Goal: Information Seeking & Learning: Learn about a topic

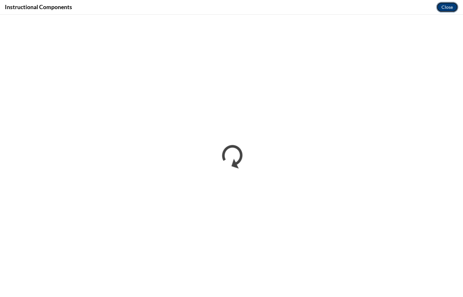
click at [448, 6] on button "Close" at bounding box center [447, 7] width 22 height 10
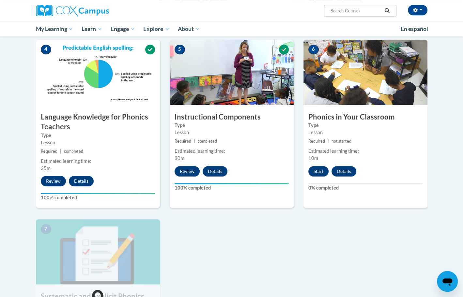
scroll to position [302, 0]
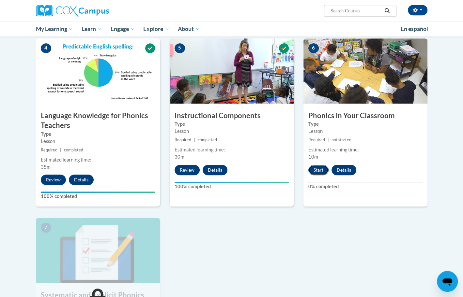
click at [319, 171] on button "Start" at bounding box center [318, 170] width 20 height 10
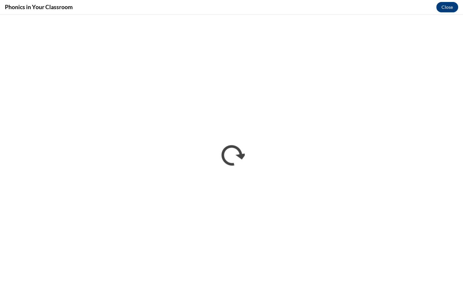
scroll to position [0, 0]
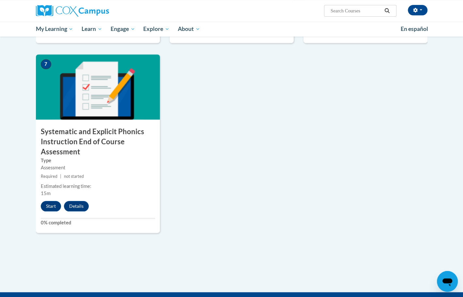
scroll to position [466, 0]
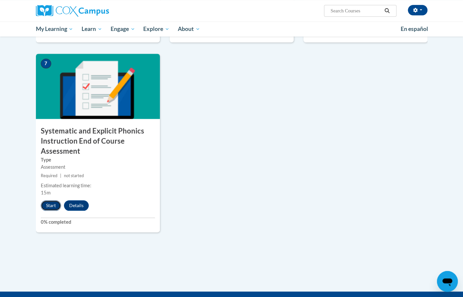
click at [52, 206] on button "Start" at bounding box center [51, 206] width 20 height 10
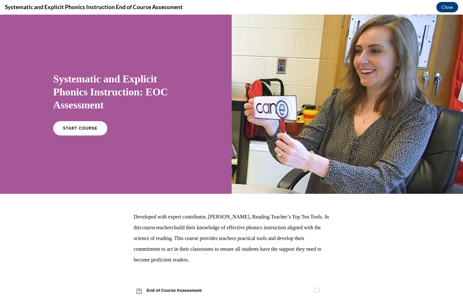
scroll to position [9, 0]
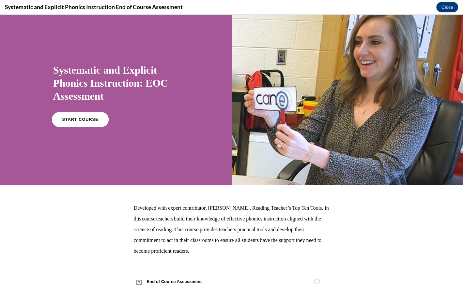
click at [75, 122] on link "START COURSE" at bounding box center [80, 119] width 57 height 15
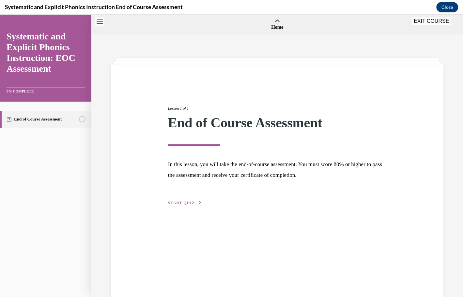
scroll to position [20, 0]
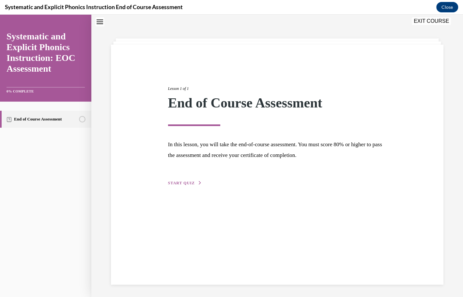
click at [174, 183] on span "START QUIZ" at bounding box center [181, 183] width 27 height 5
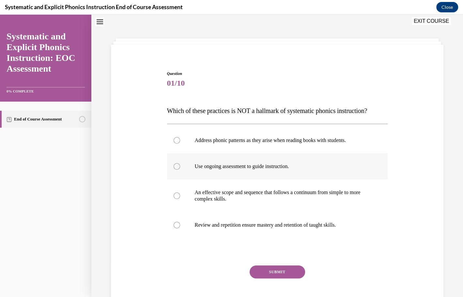
click at [236, 174] on div at bounding box center [277, 167] width 220 height 26
click at [278, 271] on button "SUBMIT" at bounding box center [276, 272] width 55 height 13
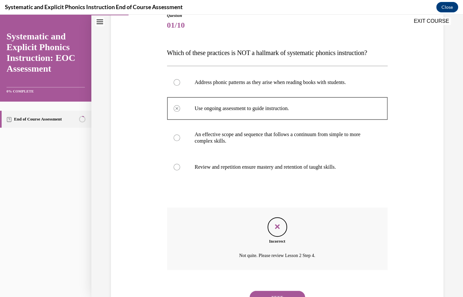
scroll to position [107, 0]
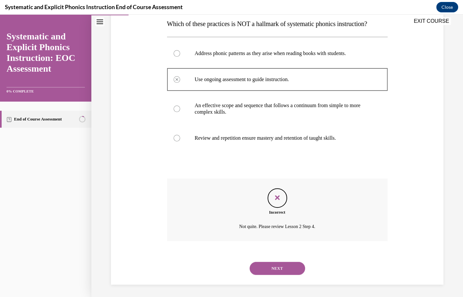
click at [278, 267] on button "NEXT" at bounding box center [276, 268] width 55 height 13
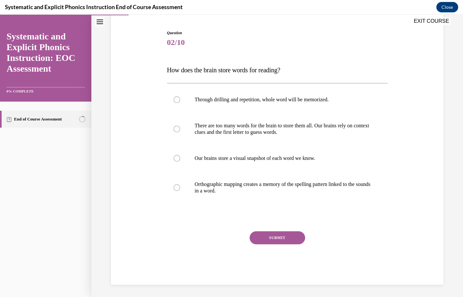
click at [430, 20] on button "EXIT COURSE" at bounding box center [431, 21] width 39 height 8
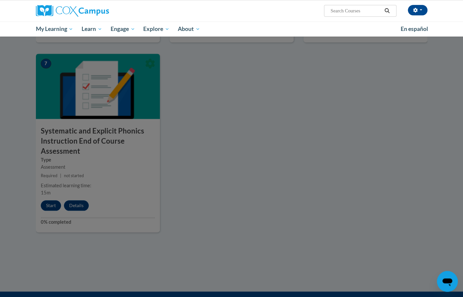
click at [55, 207] on div at bounding box center [231, 148] width 463 height 297
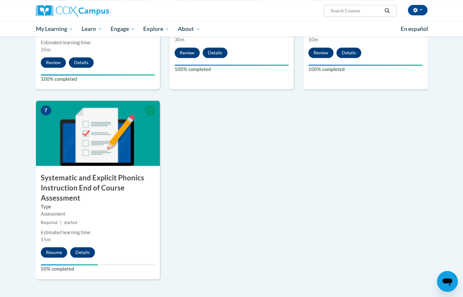
scroll to position [424, 0]
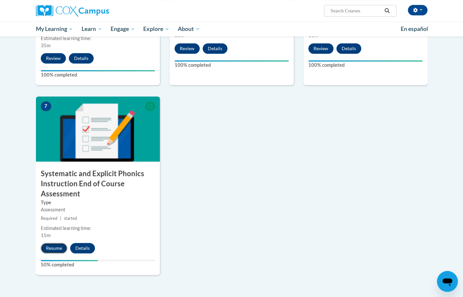
click at [57, 248] on button "Resume" at bounding box center [54, 248] width 26 height 10
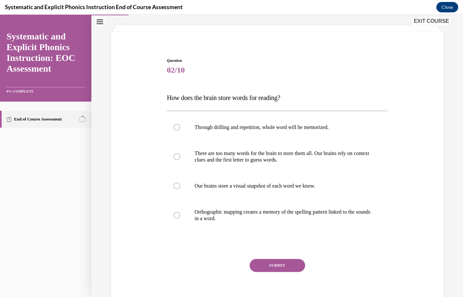
scroll to position [38, 0]
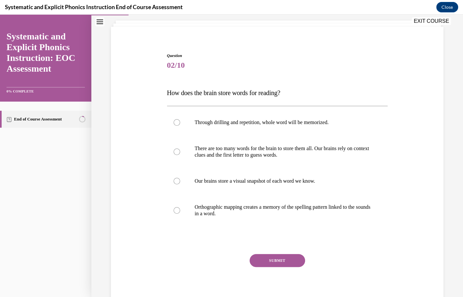
click at [242, 93] on span "How does the brain store words for reading?" at bounding box center [223, 92] width 113 height 7
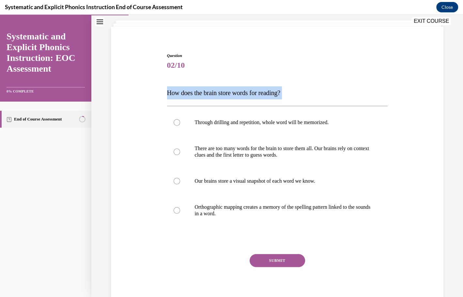
click at [242, 93] on span "How does the brain store words for reading?" at bounding box center [223, 92] width 113 height 7
copy div "How does the brain store words for reading?"
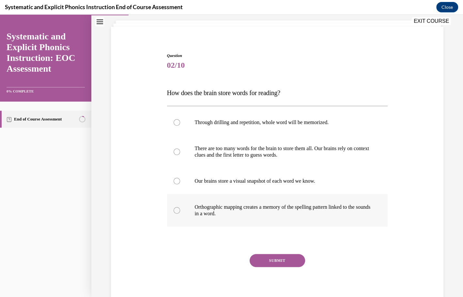
click at [179, 211] on div at bounding box center [176, 210] width 7 height 7
click at [269, 257] on button "SUBMIT" at bounding box center [276, 260] width 55 height 13
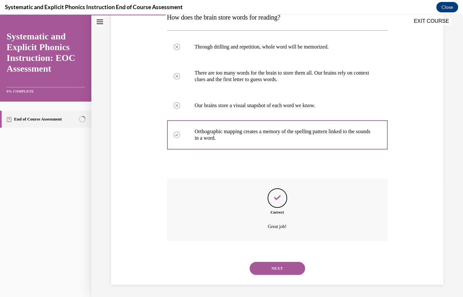
click at [272, 263] on button "NEXT" at bounding box center [276, 268] width 55 height 13
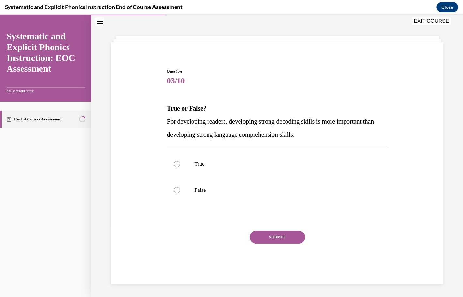
scroll to position [22, 0]
click at [242, 133] on span "For developing readers, developing strong decoding skills is more important tha…" at bounding box center [270, 129] width 207 height 20
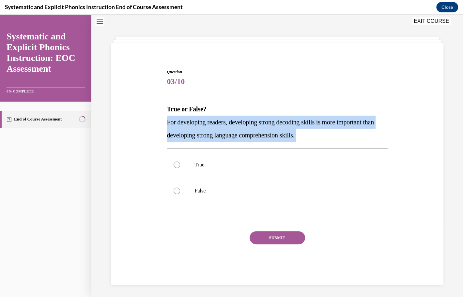
click at [242, 133] on span "For developing readers, developing strong decoding skills is more important tha…" at bounding box center [270, 129] width 207 height 20
copy div "For developing readers, developing strong decoding skills is more important tha…"
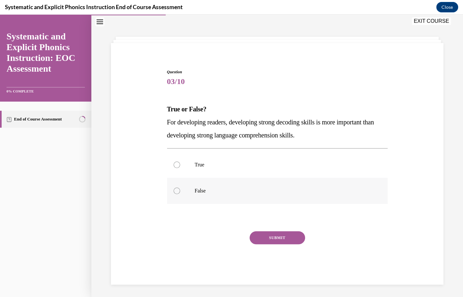
click at [200, 185] on div at bounding box center [277, 191] width 220 height 26
click at [277, 234] on button "SUBMIT" at bounding box center [276, 238] width 55 height 13
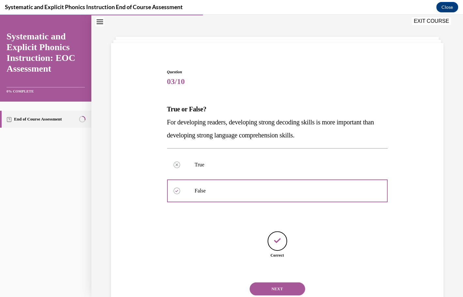
scroll to position [42, 0]
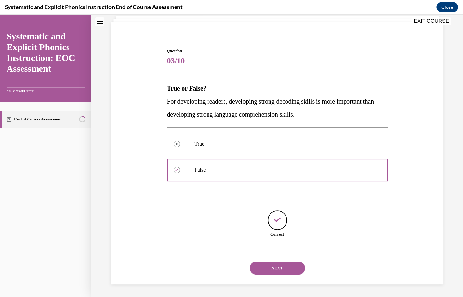
click at [286, 273] on button "NEXT" at bounding box center [276, 268] width 55 height 13
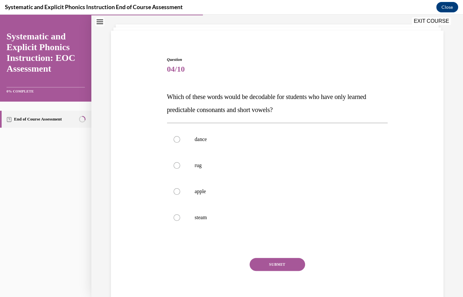
scroll to position [35, 0]
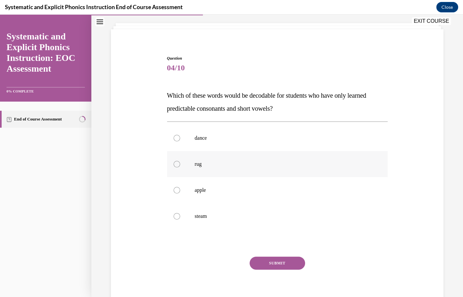
click at [282, 173] on div at bounding box center [277, 164] width 220 height 26
click at [296, 266] on button "SUBMIT" at bounding box center [276, 263] width 55 height 13
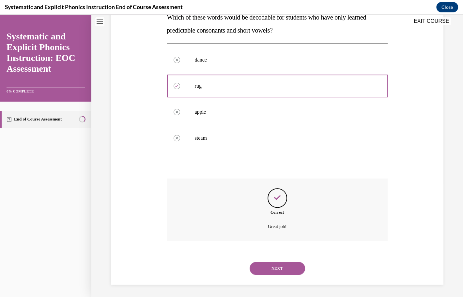
click at [291, 268] on button "NEXT" at bounding box center [276, 268] width 55 height 13
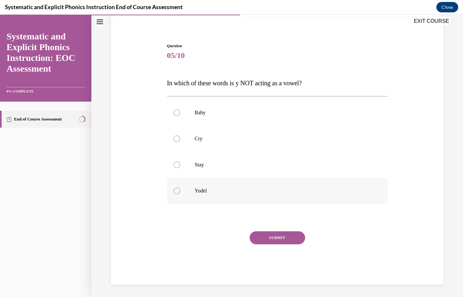
click at [213, 188] on p "Yodel" at bounding box center [283, 191] width 176 height 7
click at [272, 241] on button "SUBMIT" at bounding box center [276, 238] width 55 height 13
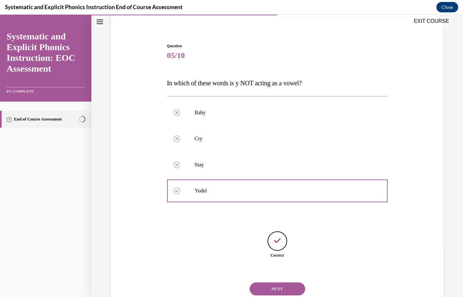
scroll to position [68, 0]
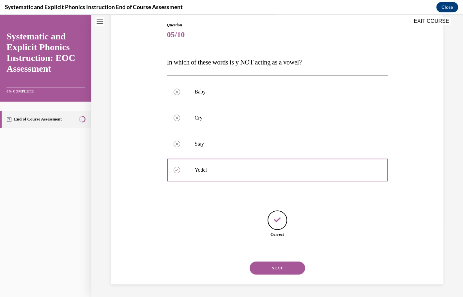
click at [284, 263] on button "NEXT" at bounding box center [276, 268] width 55 height 13
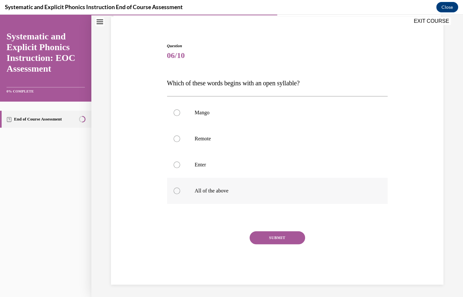
click at [263, 186] on div at bounding box center [277, 191] width 220 height 26
click at [278, 237] on button "SUBMIT" at bounding box center [276, 238] width 55 height 13
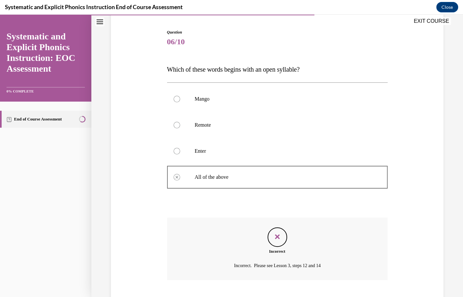
scroll to position [100, 0]
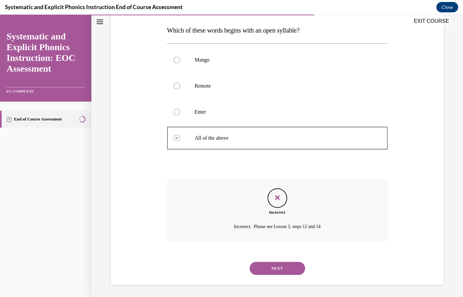
click at [281, 265] on button "NEXT" at bounding box center [276, 268] width 55 height 13
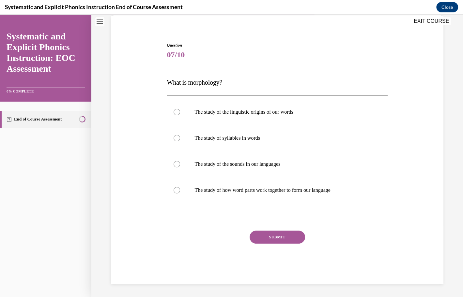
scroll to position [48, 0]
click at [211, 86] on span "What is morphology?" at bounding box center [194, 83] width 55 height 7
click at [231, 190] on p "The study of how word parts work together to form our language" at bounding box center [283, 191] width 176 height 7
click at [271, 236] on button "SUBMIT" at bounding box center [276, 238] width 55 height 13
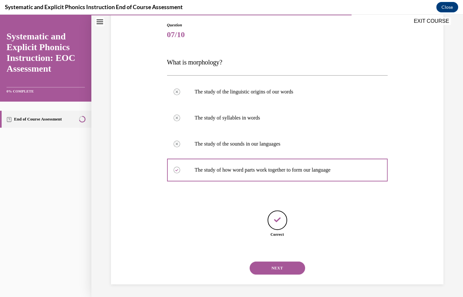
click at [280, 274] on button "NEXT" at bounding box center [276, 268] width 55 height 13
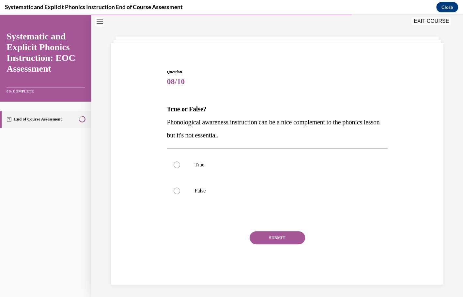
click at [216, 138] on span "Phonological awareness instruction can be a nice complement to the phonics less…" at bounding box center [273, 129] width 213 height 20
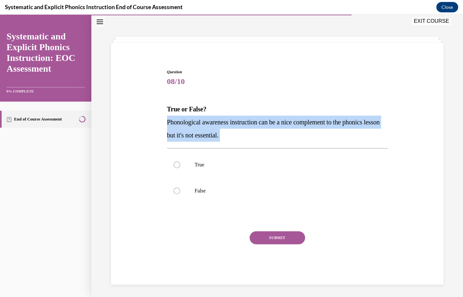
click at [216, 138] on span "Phonological awareness instruction can be a nice complement to the phonics less…" at bounding box center [273, 129] width 213 height 20
copy div "Phonological awareness instruction can be a nice complement to the phonics less…"
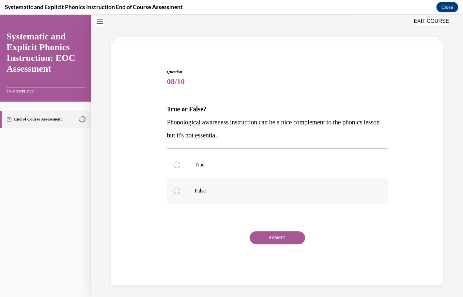
click at [206, 190] on p "False" at bounding box center [283, 191] width 176 height 7
click at [281, 238] on button "SUBMIT" at bounding box center [276, 238] width 55 height 13
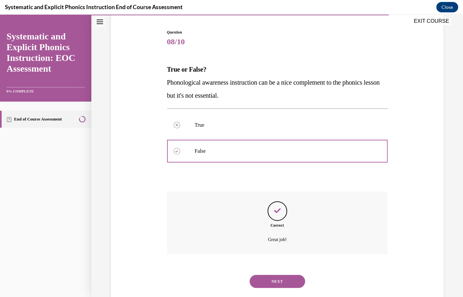
scroll to position [74, 0]
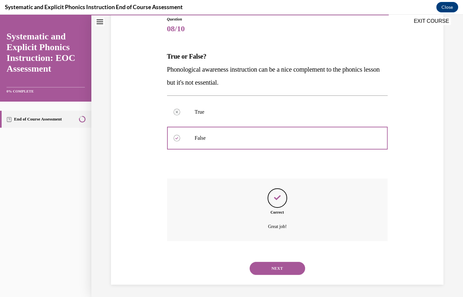
click at [278, 262] on button "NEXT" at bounding box center [276, 268] width 55 height 13
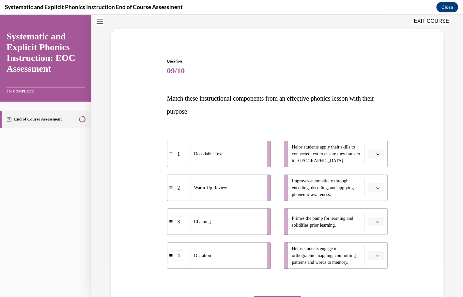
scroll to position [34, 0]
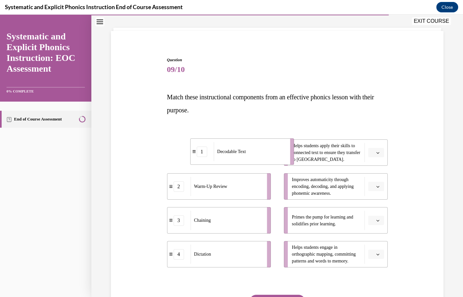
drag, startPoint x: 248, startPoint y: 158, endPoint x: 272, endPoint y: 157, distance: 24.2
click at [272, 157] on div "Decodable Text" at bounding box center [249, 151] width 72 height 19
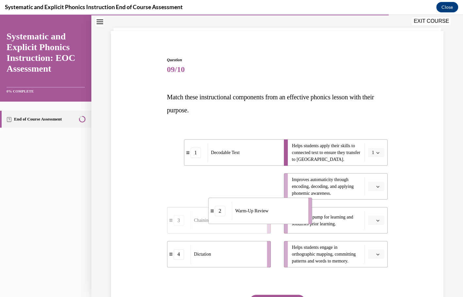
drag, startPoint x: 243, startPoint y: 190, endPoint x: 288, endPoint y: 222, distance: 55.2
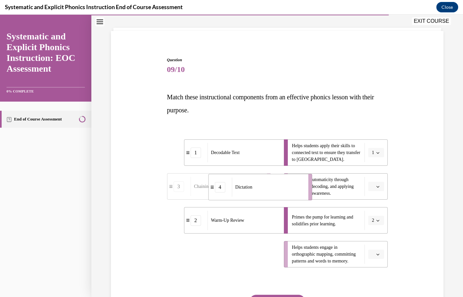
drag, startPoint x: 255, startPoint y: 264, endPoint x: 296, endPoint y: 195, distance: 79.9
click at [296, 195] on li "4 Dictation" at bounding box center [260, 187] width 104 height 26
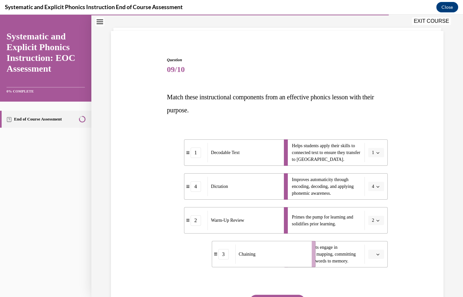
drag, startPoint x: 240, startPoint y: 263, endPoint x: 284, endPoint y: 263, distance: 44.0
click at [284, 263] on div "Chaining" at bounding box center [271, 254] width 72 height 19
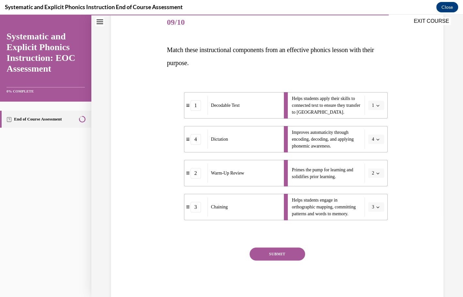
click at [284, 259] on button "SUBMIT" at bounding box center [276, 254] width 55 height 13
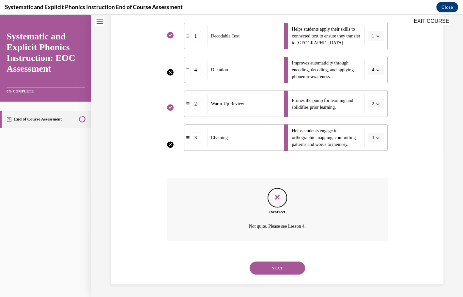
click at [287, 270] on button "NEXT" at bounding box center [276, 268] width 55 height 13
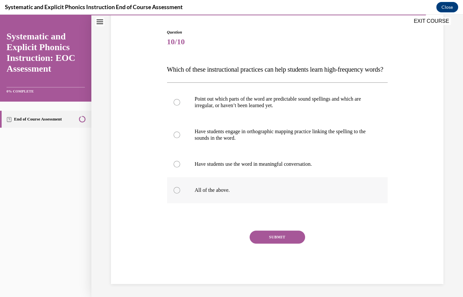
click at [222, 189] on p "All of the above." at bounding box center [283, 190] width 176 height 7
click at [278, 237] on button "SUBMIT" at bounding box center [276, 237] width 55 height 13
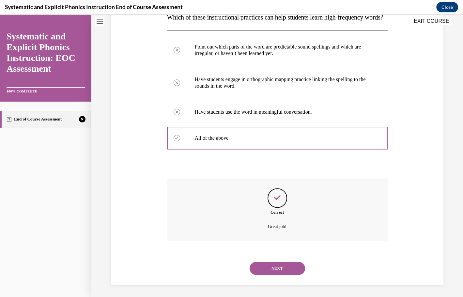
scroll to position [127, 0]
click at [284, 262] on button "NEXT" at bounding box center [276, 268] width 55 height 13
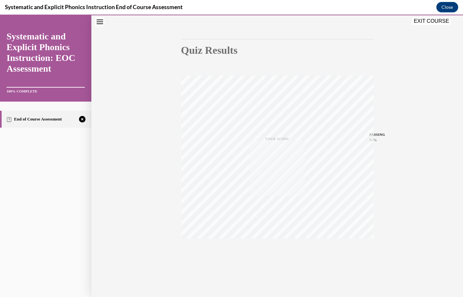
scroll to position [51, 0]
click at [278, 257] on icon "button" at bounding box center [276, 258] width 23 height 7
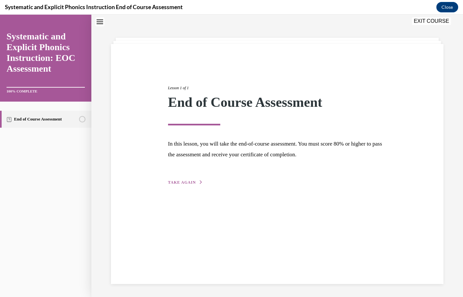
click at [195, 182] on button "TAKE AGAIN" at bounding box center [185, 183] width 35 height 6
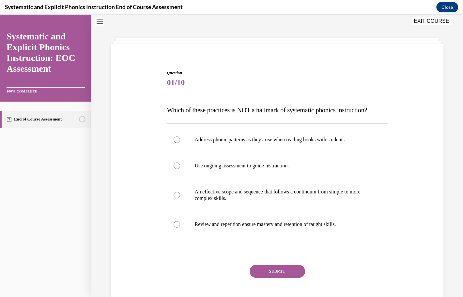
click at [208, 118] on div "Question 01/10 Which of these practices is NOT a hallmark of systematic phonics…" at bounding box center [277, 194] width 220 height 248
click at [208, 111] on span "Which of these practices is NOT a hallmark of systematic phonics instruction?" at bounding box center [267, 110] width 200 height 7
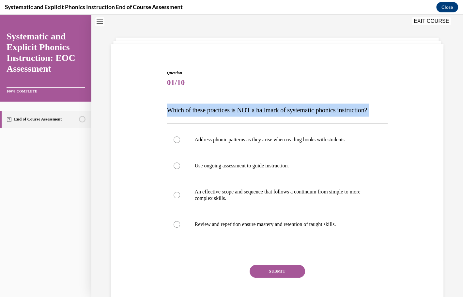
click at [208, 111] on span "Which of these practices is NOT a hallmark of systematic phonics instruction?" at bounding box center [267, 110] width 200 height 7
copy div "Which of these practices is NOT a hallmark of systematic phonics instruction?"
click at [202, 145] on div at bounding box center [277, 140] width 220 height 26
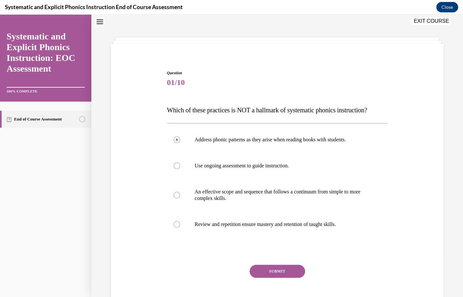
click at [265, 275] on button "SUBMIT" at bounding box center [276, 271] width 55 height 13
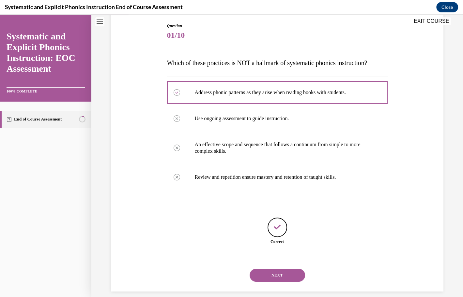
click at [288, 269] on button "NEXT" at bounding box center [276, 275] width 55 height 13
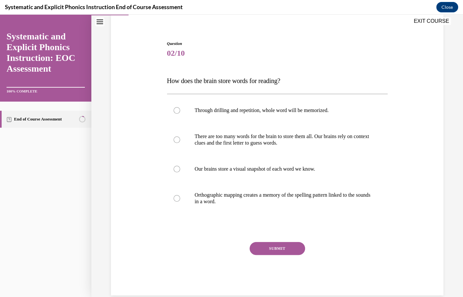
scroll to position [54, 0]
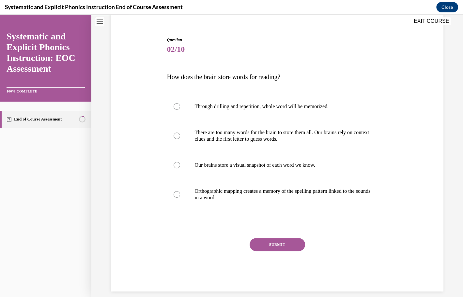
click at [271, 79] on span "How does the brain store words for reading?" at bounding box center [223, 76] width 113 height 7
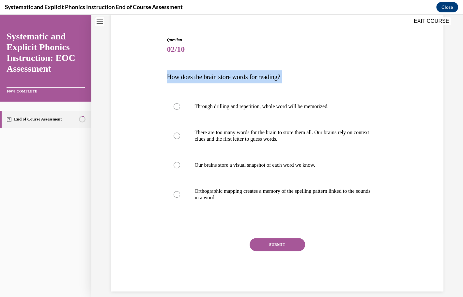
click at [271, 79] on span "How does the brain store words for reading?" at bounding box center [223, 76] width 113 height 7
copy div "How does the brain store words for reading?"
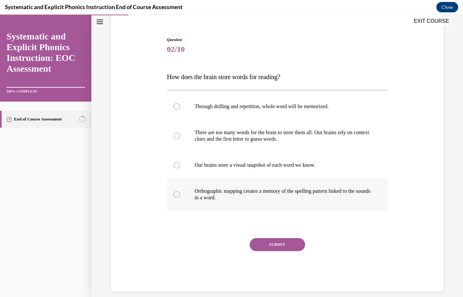
click at [207, 203] on div at bounding box center [277, 194] width 220 height 33
click at [286, 246] on button "SUBMIT" at bounding box center [276, 244] width 55 height 13
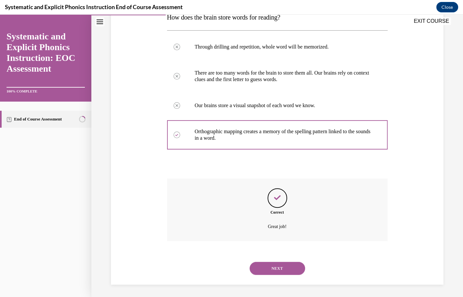
click at [283, 265] on button "NEXT" at bounding box center [276, 268] width 55 height 13
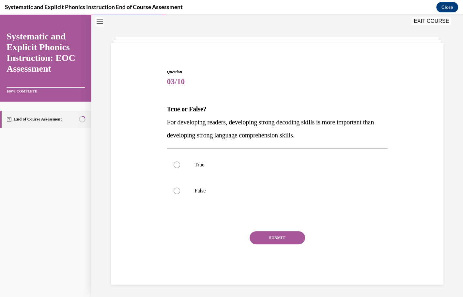
click at [273, 129] on p "For developing readers, developing strong decoding skills is more important tha…" at bounding box center [277, 129] width 220 height 26
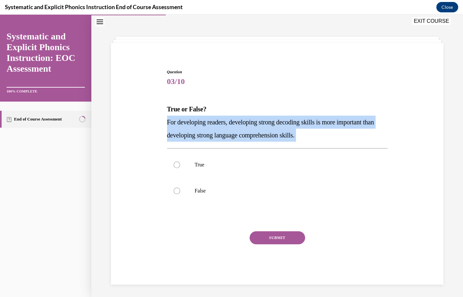
click at [273, 129] on p "For developing readers, developing strong decoding skills is more important tha…" at bounding box center [277, 129] width 220 height 26
copy div "For developing readers, developing strong decoding skills is more important tha…"
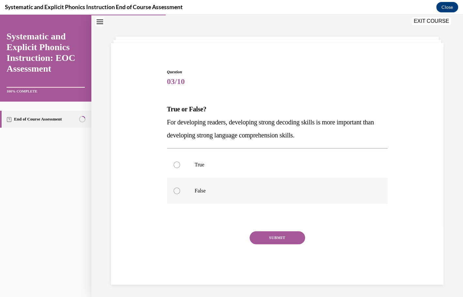
click at [206, 190] on p "False" at bounding box center [283, 191] width 176 height 7
click at [274, 236] on button "SUBMIT" at bounding box center [276, 238] width 55 height 13
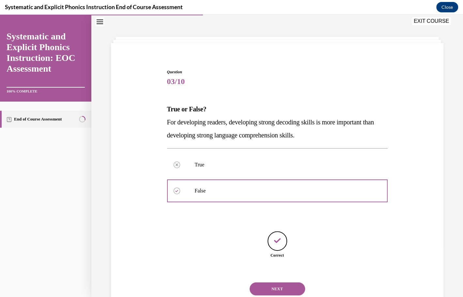
scroll to position [42, 0]
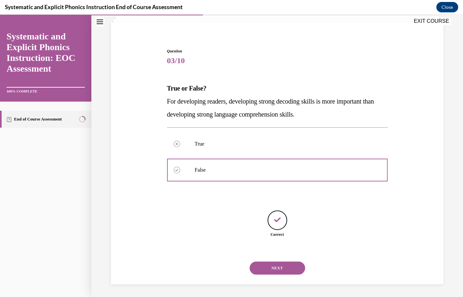
click at [281, 262] on button "NEXT" at bounding box center [276, 268] width 55 height 13
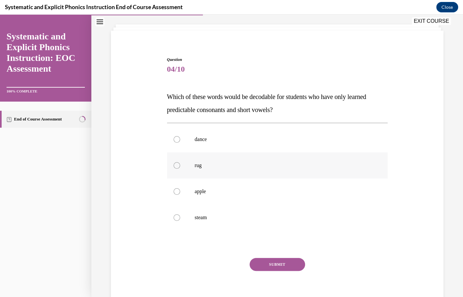
scroll to position [35, 0]
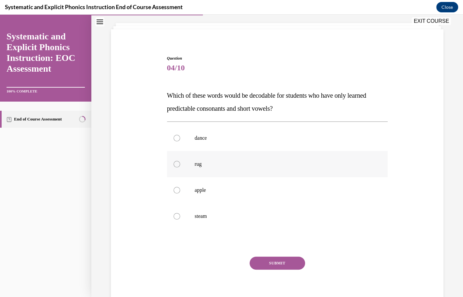
click at [286, 173] on div at bounding box center [277, 164] width 220 height 26
click at [294, 263] on button "SUBMIT" at bounding box center [276, 263] width 55 height 13
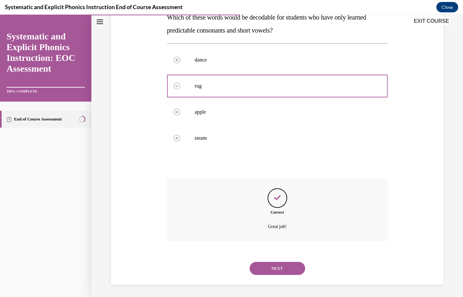
click at [291, 269] on button "NEXT" at bounding box center [276, 268] width 55 height 13
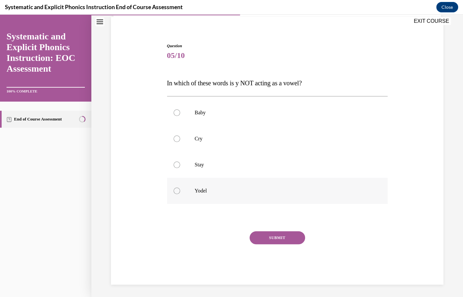
click at [264, 193] on p "Yodel" at bounding box center [283, 191] width 176 height 7
click at [279, 239] on button "SUBMIT" at bounding box center [276, 238] width 55 height 13
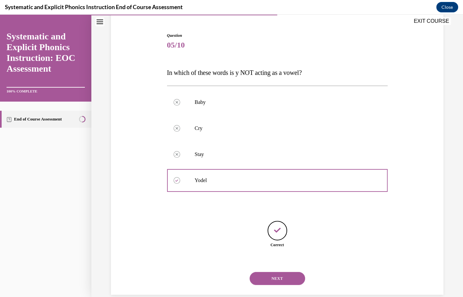
scroll to position [68, 0]
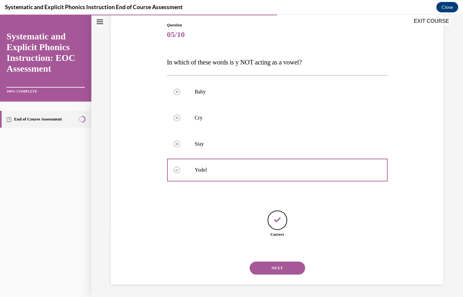
click at [283, 270] on button "NEXT" at bounding box center [276, 268] width 55 height 13
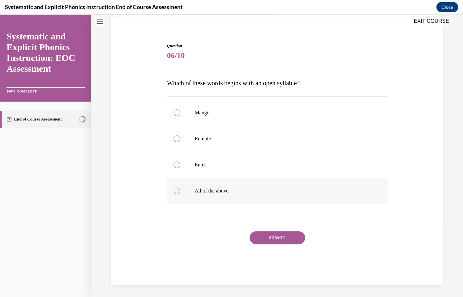
click at [253, 193] on p "All of the above" at bounding box center [283, 191] width 176 height 7
click at [280, 238] on button "SUBMIT" at bounding box center [276, 238] width 55 height 13
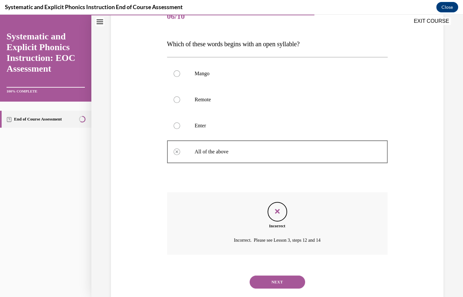
scroll to position [100, 0]
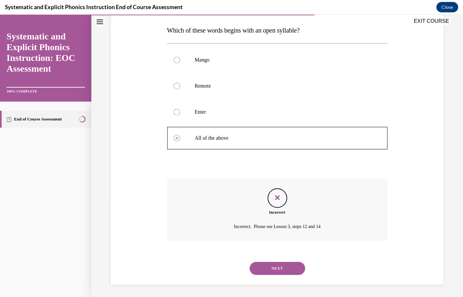
click at [280, 271] on button "NEXT" at bounding box center [276, 268] width 55 height 13
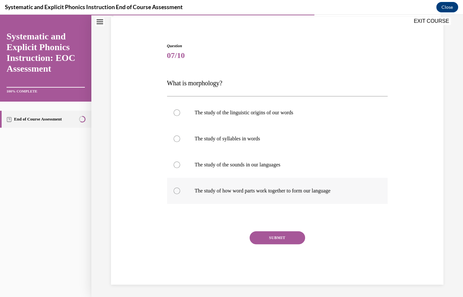
click at [281, 193] on p "The study of how word parts work together to form our language" at bounding box center [283, 191] width 176 height 7
click at [286, 235] on button "SUBMIT" at bounding box center [276, 238] width 55 height 13
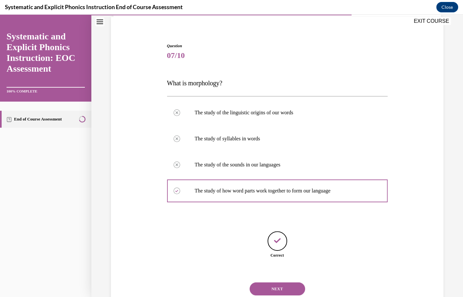
scroll to position [68, 0]
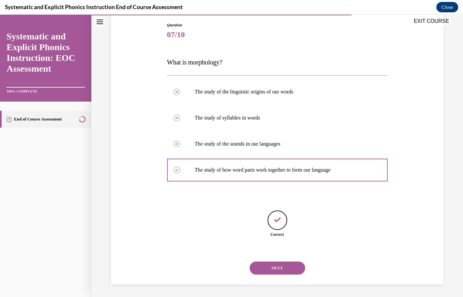
click at [282, 269] on button "NEXT" at bounding box center [276, 268] width 55 height 13
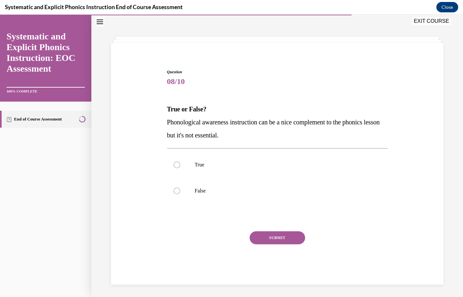
click at [231, 128] on p "Phonological awareness instruction can be a nice complement to the phonics less…" at bounding box center [277, 129] width 220 height 26
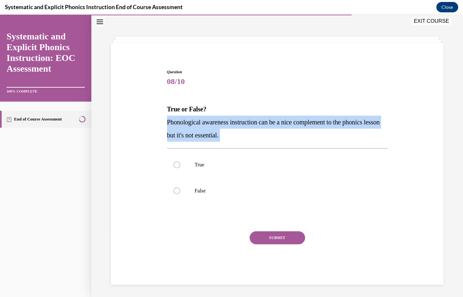
click at [231, 128] on p "Phonological awareness instruction can be a nice complement to the phonics less…" at bounding box center [277, 129] width 220 height 26
copy div "Phonological awareness instruction can be a nice complement to the phonics less…"
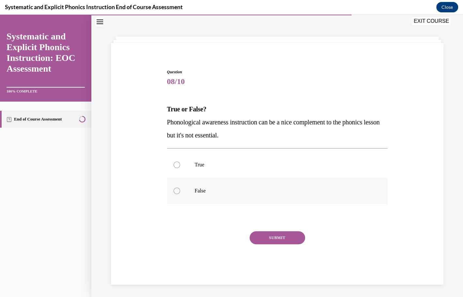
click at [204, 188] on p "False" at bounding box center [283, 191] width 176 height 7
click at [262, 232] on button "SUBMIT" at bounding box center [276, 238] width 55 height 13
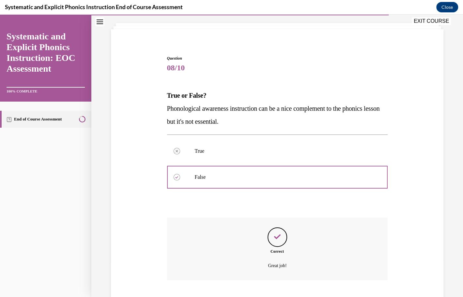
scroll to position [74, 0]
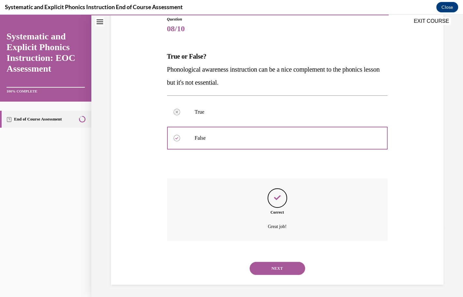
click at [279, 267] on button "NEXT" at bounding box center [276, 268] width 55 height 13
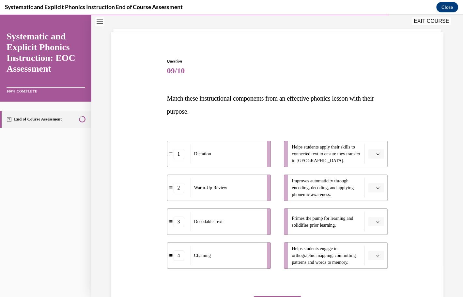
scroll to position [34, 0]
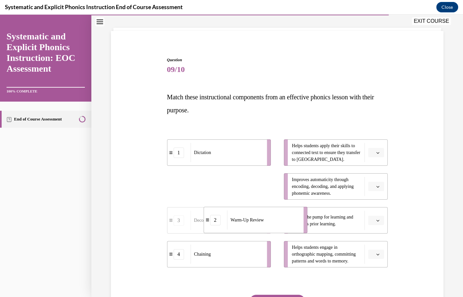
drag, startPoint x: 252, startPoint y: 189, endPoint x: 289, endPoint y: 223, distance: 49.6
click at [249, 149] on div "Dictation" at bounding box center [226, 152] width 72 height 19
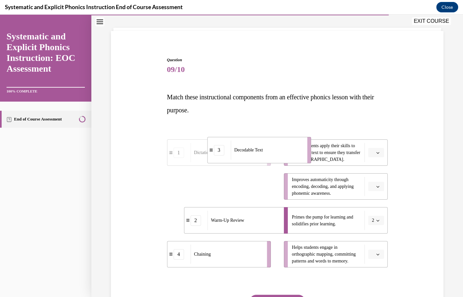
drag, startPoint x: 248, startPoint y: 188, endPoint x: 288, endPoint y: 152, distance: 54.1
click at [288, 153] on div "Decodable Text" at bounding box center [267, 150] width 72 height 19
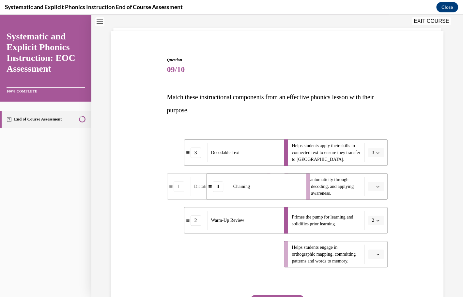
drag, startPoint x: 231, startPoint y: 260, endPoint x: 270, endPoint y: 192, distance: 78.0
click at [270, 192] on div "Chaining" at bounding box center [266, 186] width 72 height 19
drag, startPoint x: 230, startPoint y: 267, endPoint x: 271, endPoint y: 268, distance: 41.4
click at [271, 268] on div "3 Decodable Text 4 Chaining 2 Warm-Up Review 1 Dictation Helps students apply t…" at bounding box center [277, 197] width 220 height 148
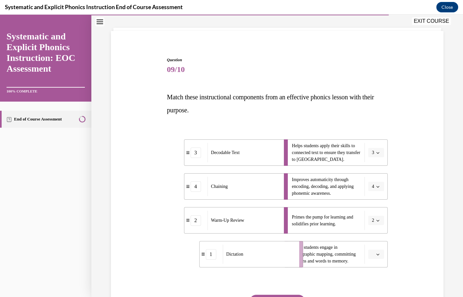
drag, startPoint x: 259, startPoint y: 262, endPoint x: 290, endPoint y: 261, distance: 31.0
click at [290, 261] on div "Dictation" at bounding box center [258, 254] width 72 height 19
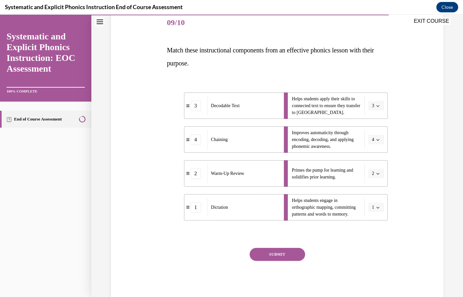
click at [290, 258] on button "SUBMIT" at bounding box center [276, 254] width 55 height 13
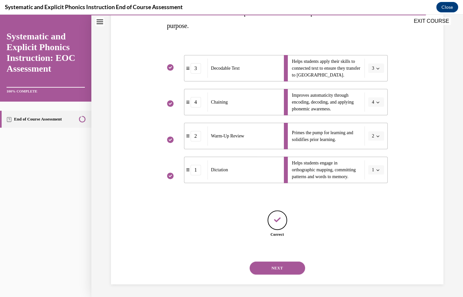
click at [278, 269] on button "NEXT" at bounding box center [276, 268] width 55 height 13
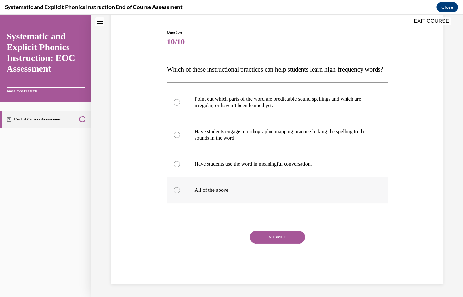
click at [226, 192] on p "All of the above." at bounding box center [283, 190] width 176 height 7
click at [273, 236] on button "SUBMIT" at bounding box center [276, 237] width 55 height 13
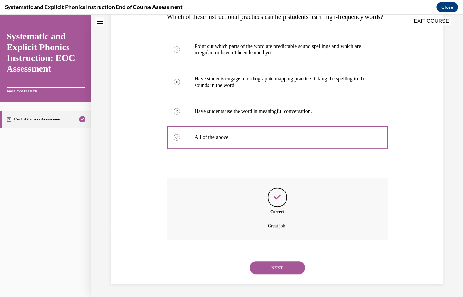
click at [277, 263] on button "NEXT" at bounding box center [276, 268] width 55 height 13
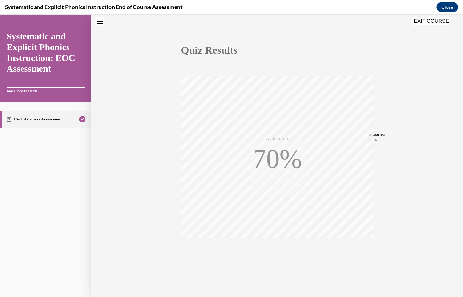
scroll to position [51, 0]
click at [427, 21] on button "EXIT COURSE" at bounding box center [431, 21] width 39 height 8
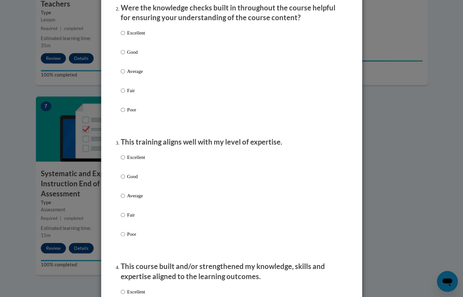
scroll to position [0, 0]
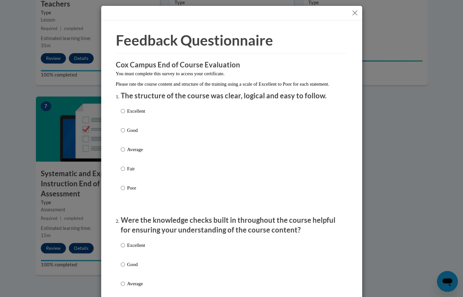
click at [356, 14] on button "Close" at bounding box center [355, 13] width 8 height 8
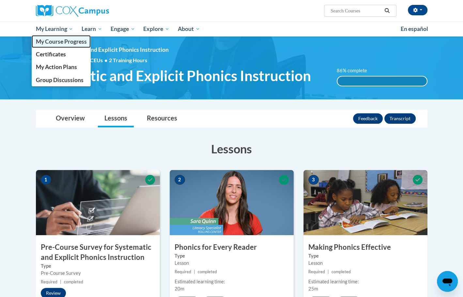
click at [56, 42] on span "My Course Progress" at bounding box center [61, 41] width 51 height 7
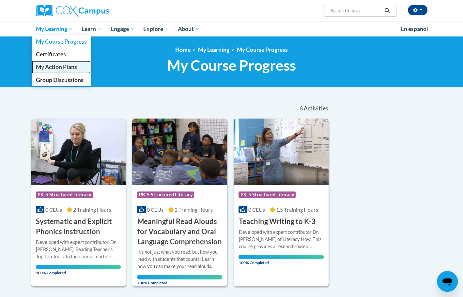
click at [59, 68] on span "My Action Plans" at bounding box center [56, 67] width 41 height 7
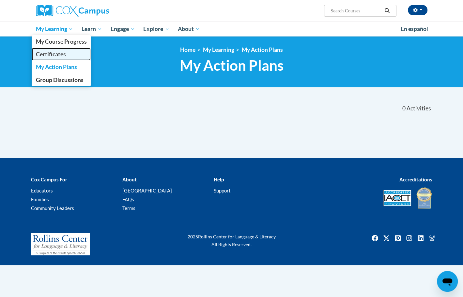
click at [60, 56] on span "Certificates" at bounding box center [51, 54] width 30 height 7
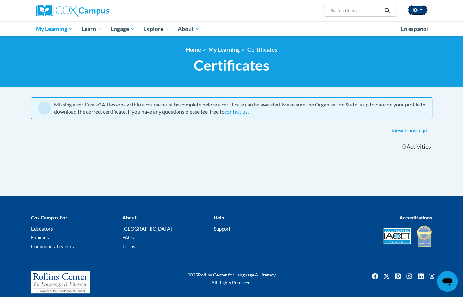
click at [420, 13] on button "button" at bounding box center [418, 10] width 20 height 10
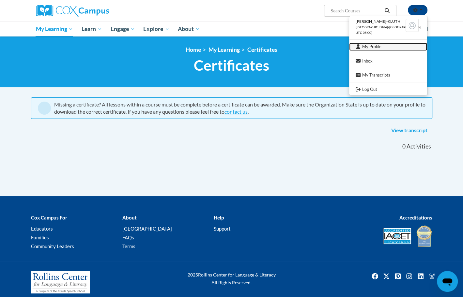
click at [388, 48] on link "My Profile" at bounding box center [388, 47] width 78 height 8
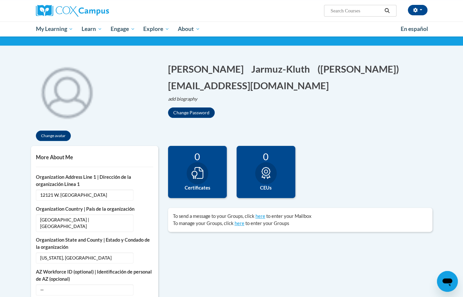
scroll to position [40, 0]
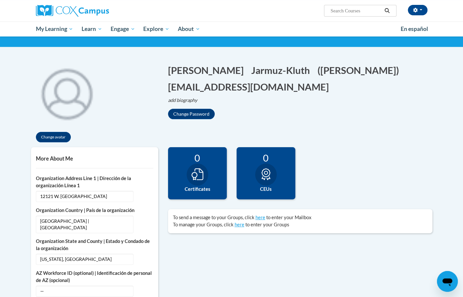
click at [196, 181] on div at bounding box center [198, 175] width 22 height 22
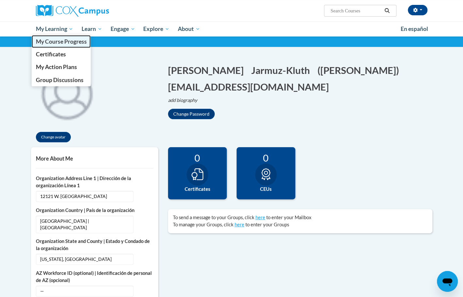
click at [65, 40] on span "My Course Progress" at bounding box center [61, 41] width 51 height 7
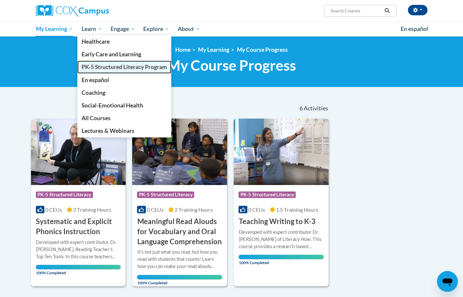
click at [102, 66] on span "PK-5 Structured Literacy Program" at bounding box center [124, 67] width 85 height 7
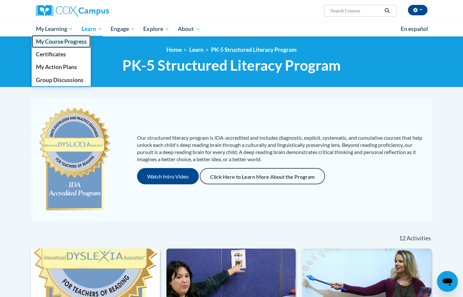
click at [58, 43] on span "My Course Progress" at bounding box center [61, 41] width 51 height 7
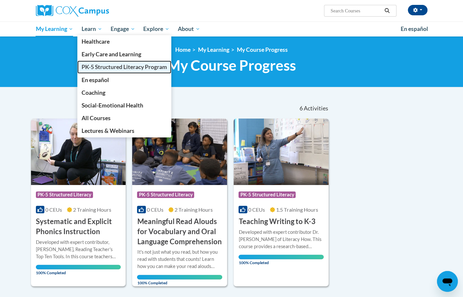
click at [103, 63] on link "PK-5 Structured Literacy Program" at bounding box center [124, 67] width 94 height 13
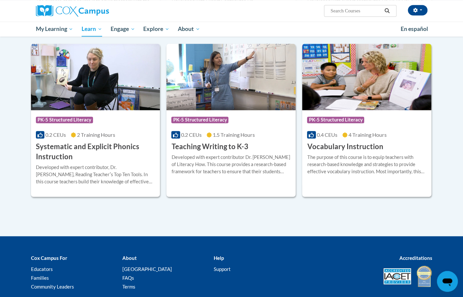
scroll to position [698, 0]
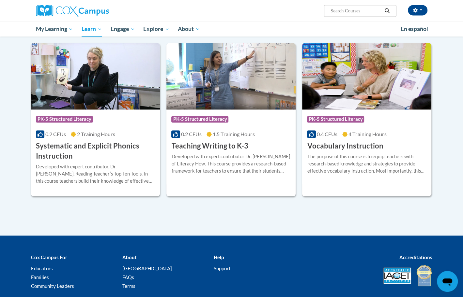
click at [370, 169] on div "The purpose of this course is to equip teachers with research-based knowledge a…" at bounding box center [366, 164] width 119 height 22
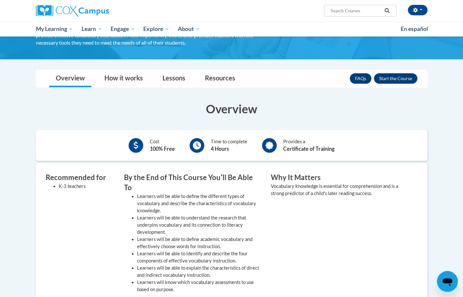
scroll to position [63, 0]
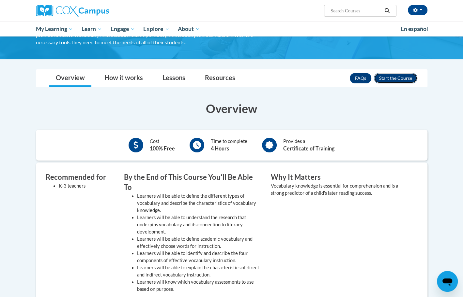
click at [394, 78] on button "Enroll" at bounding box center [395, 78] width 43 height 10
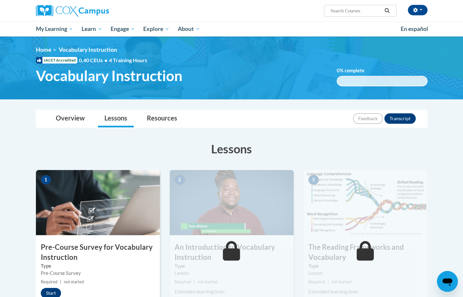
scroll to position [49, 0]
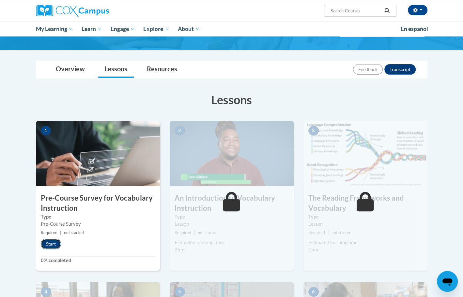
click at [48, 242] on button "Start" at bounding box center [51, 244] width 20 height 10
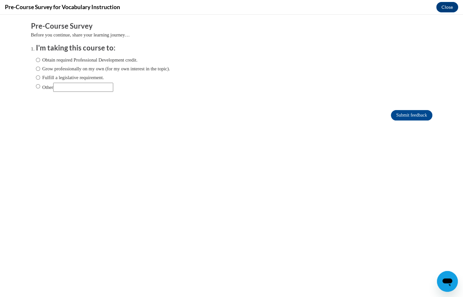
scroll to position [0, 0]
click at [65, 79] on label "Fulfill a legislative requirement." at bounding box center [70, 77] width 68 height 7
click at [40, 79] on input "Fulfill a legislative requirement." at bounding box center [38, 77] width 4 height 7
radio input "true"
click at [429, 118] on input "Submit feedback" at bounding box center [411, 115] width 41 height 10
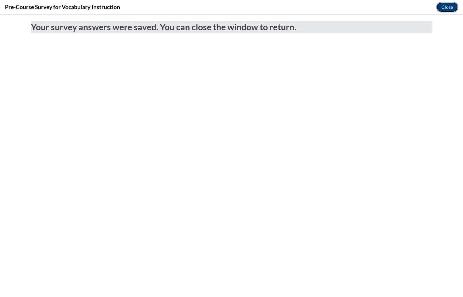
click at [447, 12] on button "Close" at bounding box center [447, 7] width 22 height 10
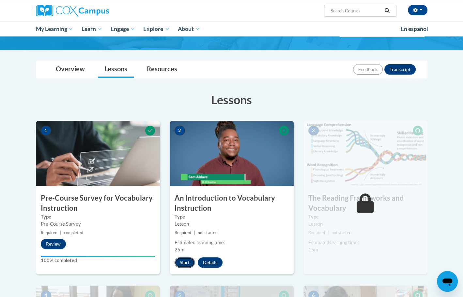
click at [184, 265] on button "Start" at bounding box center [184, 263] width 20 height 10
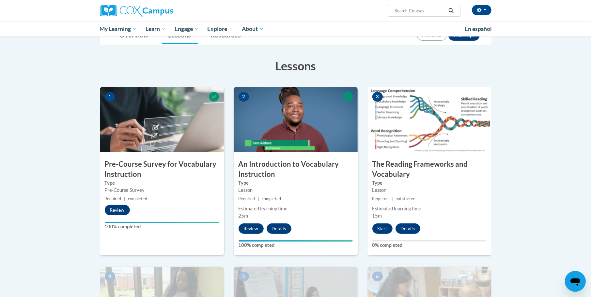
scroll to position [86, 0]
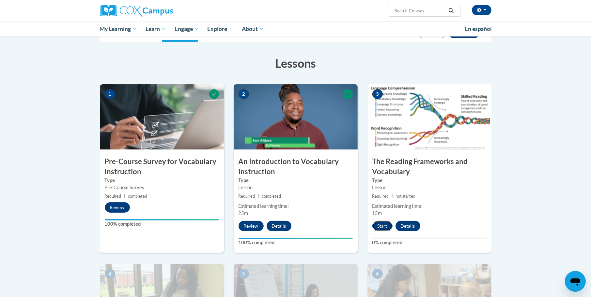
click at [386, 224] on button "Start" at bounding box center [382, 226] width 20 height 10
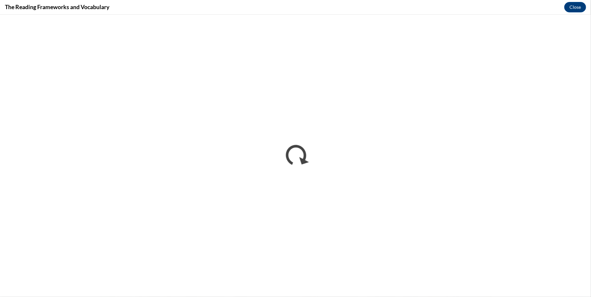
scroll to position [0, 0]
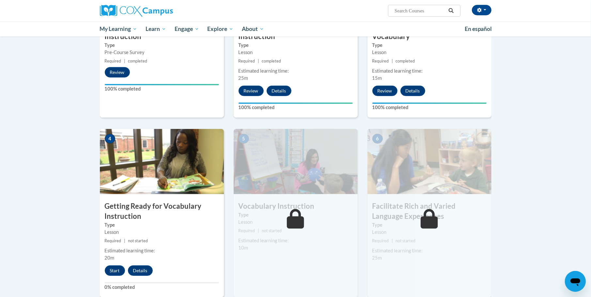
scroll to position [227, 0]
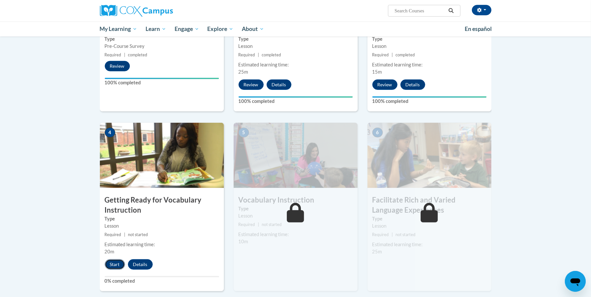
click at [117, 266] on button "Start" at bounding box center [115, 265] width 20 height 10
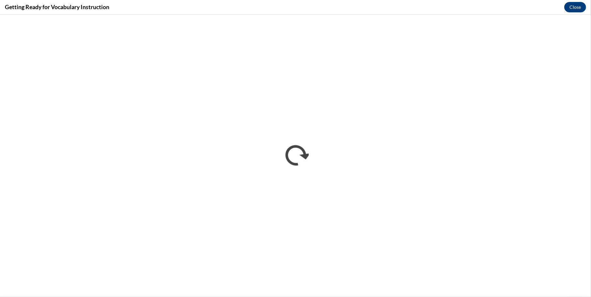
scroll to position [0, 0]
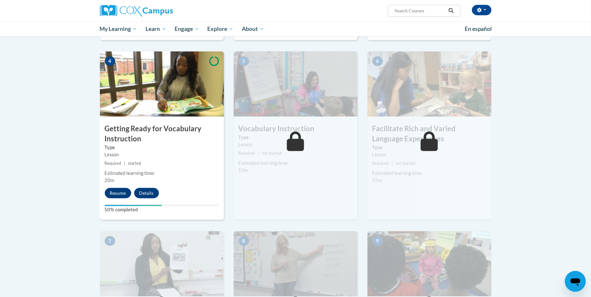
scroll to position [350, 0]
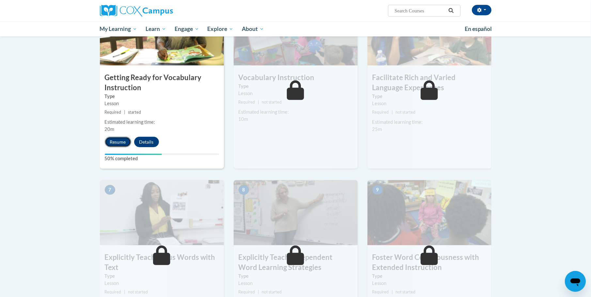
click at [123, 143] on button "Resume" at bounding box center [118, 142] width 26 height 10
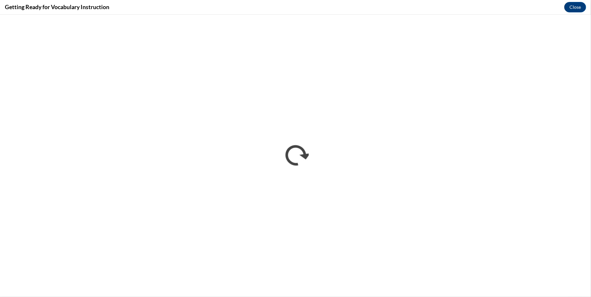
scroll to position [0, 0]
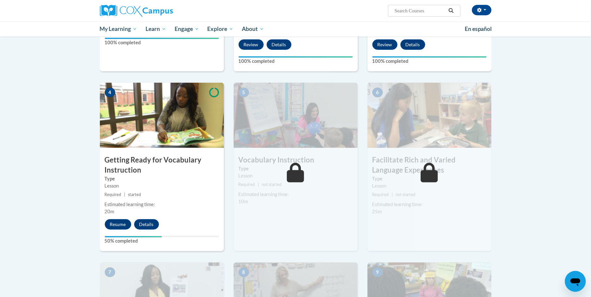
scroll to position [273, 0]
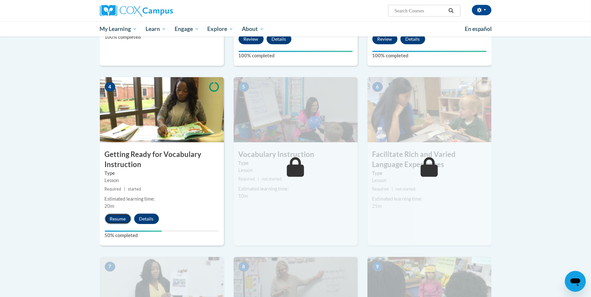
click at [115, 215] on button "Resume" at bounding box center [118, 219] width 26 height 10
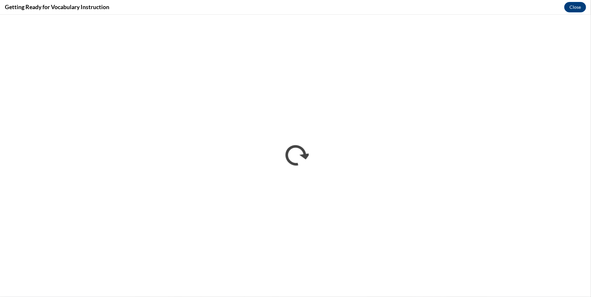
scroll to position [0, 0]
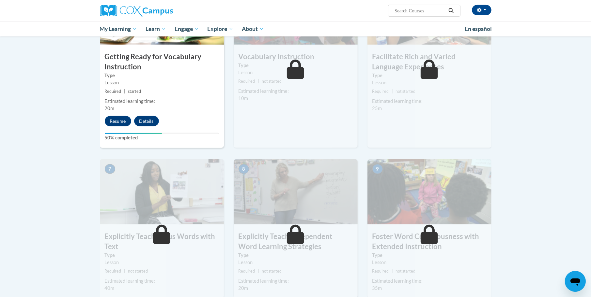
scroll to position [380, 0]
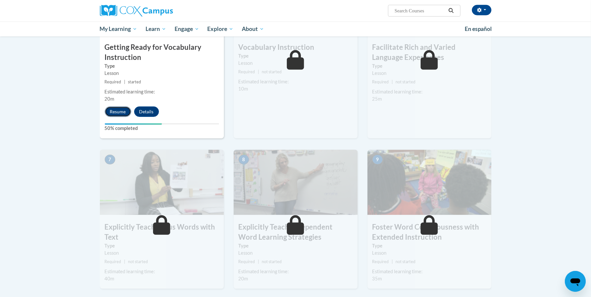
click at [114, 110] on button "Resume" at bounding box center [118, 112] width 26 height 10
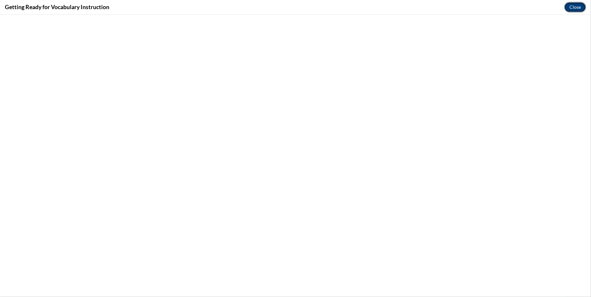
click at [570, 10] on button "Close" at bounding box center [575, 7] width 22 height 10
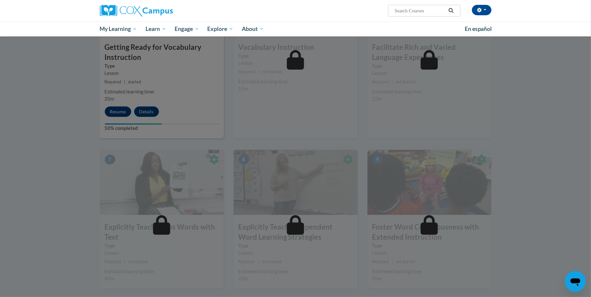
click at [91, 155] on div at bounding box center [295, 148] width 591 height 297
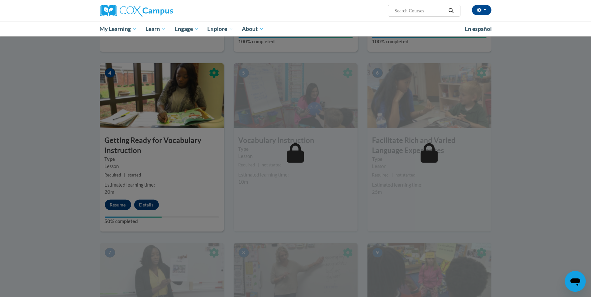
scroll to position [294, 0]
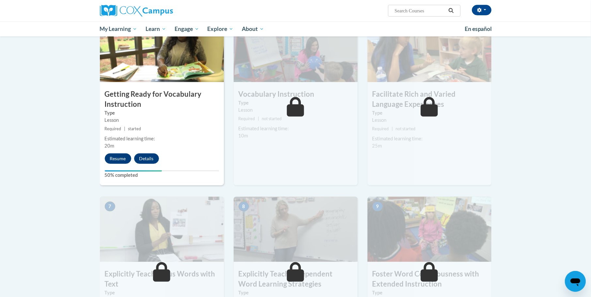
scroll to position [336, 0]
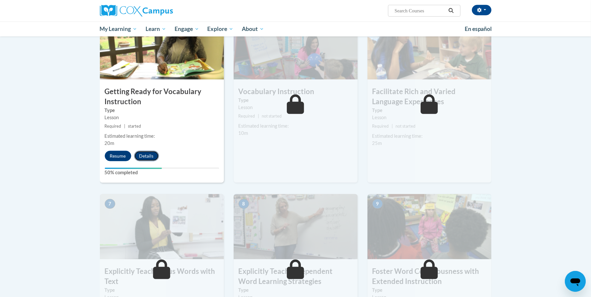
click at [142, 154] on button "Details" at bounding box center [146, 156] width 25 height 10
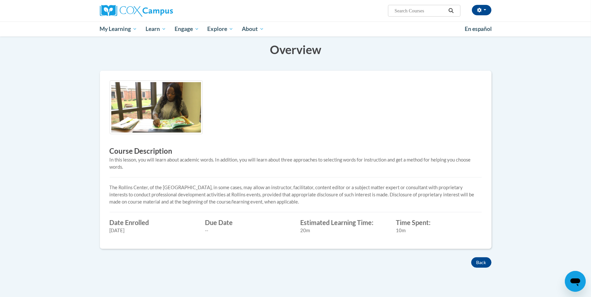
scroll to position [150, 0]
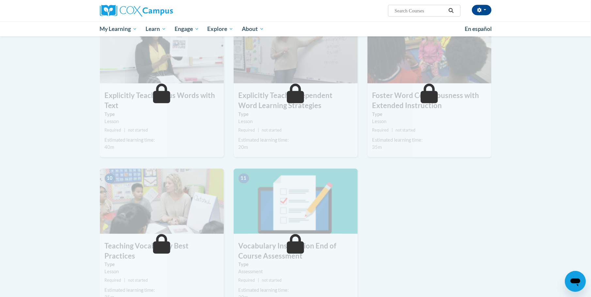
scroll to position [278, 0]
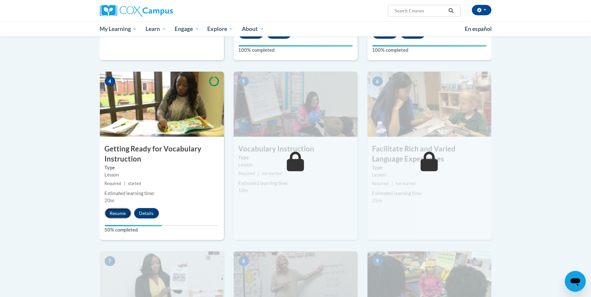
click at [117, 214] on button "Resume" at bounding box center [118, 213] width 26 height 10
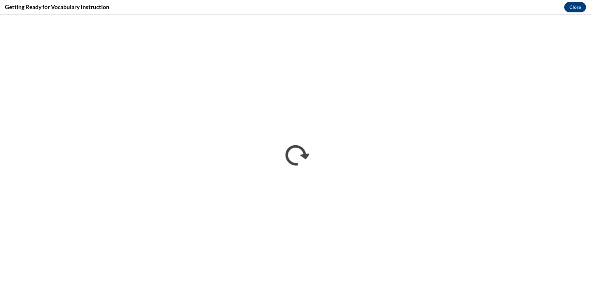
scroll to position [0, 0]
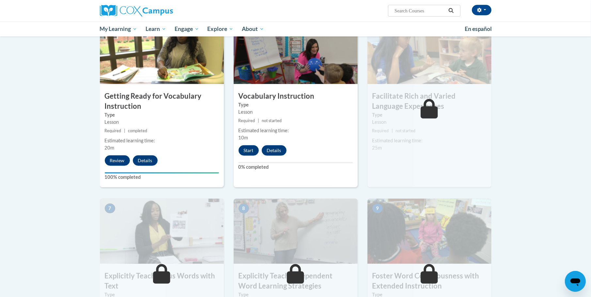
scroll to position [333, 0]
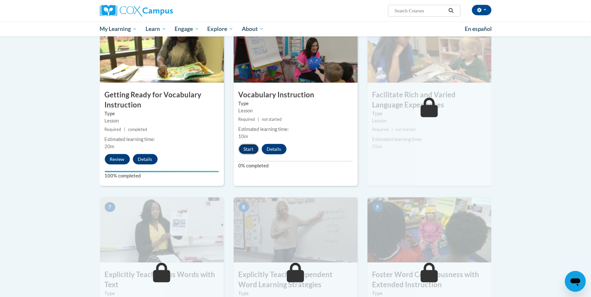
click at [243, 151] on button "Start" at bounding box center [248, 149] width 20 height 10
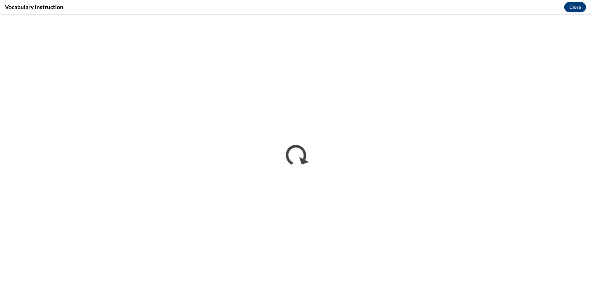
scroll to position [0, 0]
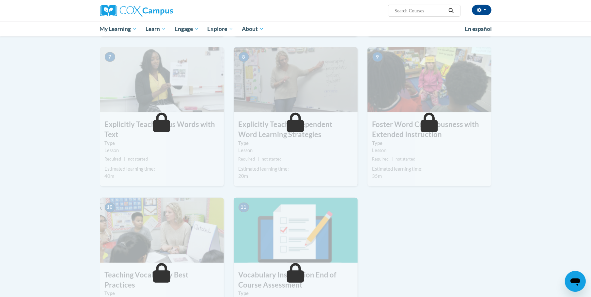
scroll to position [418, 0]
